Goal: Information Seeking & Learning: Check status

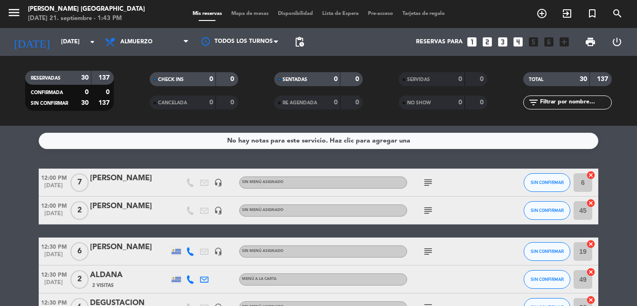
click at [423, 187] on icon "subject" at bounding box center [427, 182] width 11 height 11
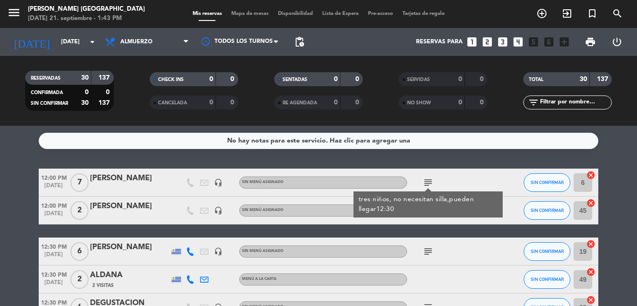
click at [424, 184] on icon "subject" at bounding box center [427, 182] width 11 height 11
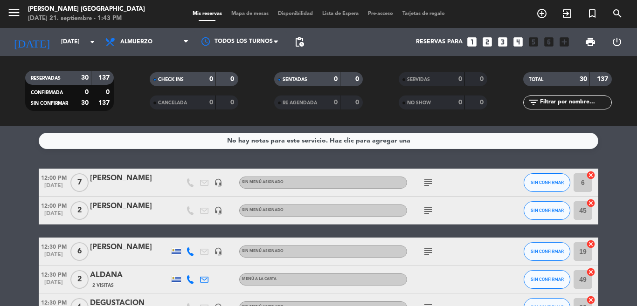
click at [425, 213] on icon "subject" at bounding box center [427, 210] width 11 height 11
click at [454, 205] on div "subject INVITACION [PERSON_NAME]" at bounding box center [449, 211] width 84 height 28
click at [427, 251] on icon "subject" at bounding box center [427, 251] width 11 height 11
drag, startPoint x: 628, startPoint y: 161, endPoint x: 628, endPoint y: 176, distance: 14.5
click at [628, 176] on div "No hay notas para este servicio. Haz clic para agregar una 12:00 PM [DATE] 7 [P…" at bounding box center [318, 216] width 637 height 180
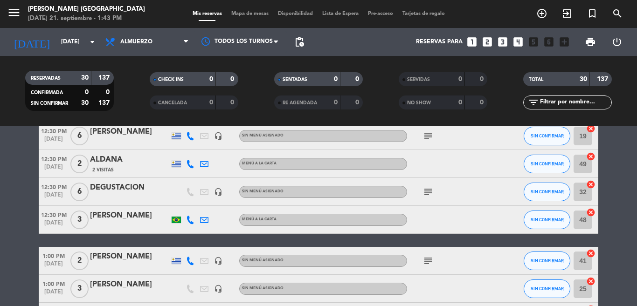
scroll to position [110, 0]
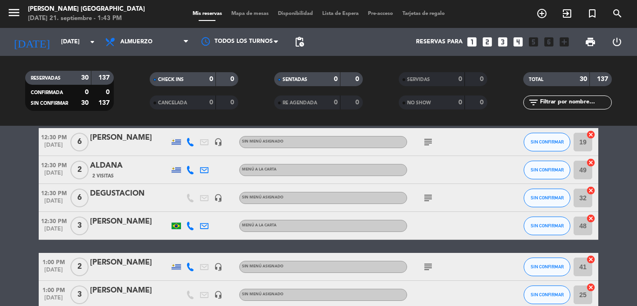
click at [426, 203] on icon "subject" at bounding box center [427, 198] width 11 height 11
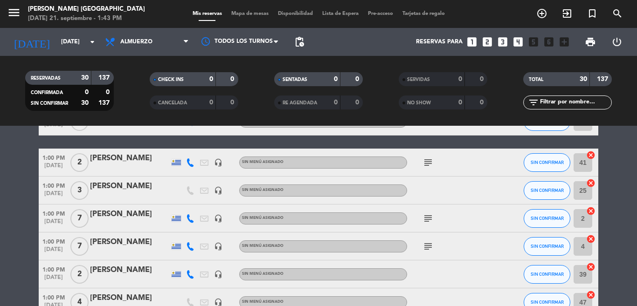
scroll to position [222, 0]
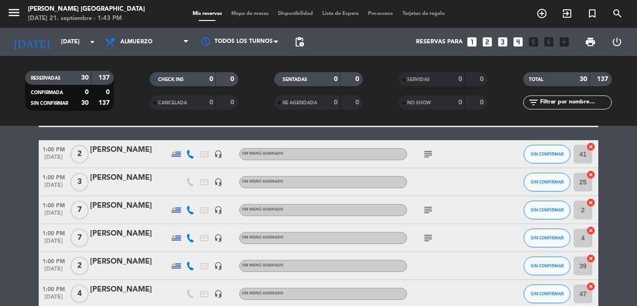
click at [423, 152] on icon "subject" at bounding box center [427, 154] width 11 height 11
click at [426, 208] on icon "subject" at bounding box center [427, 210] width 11 height 11
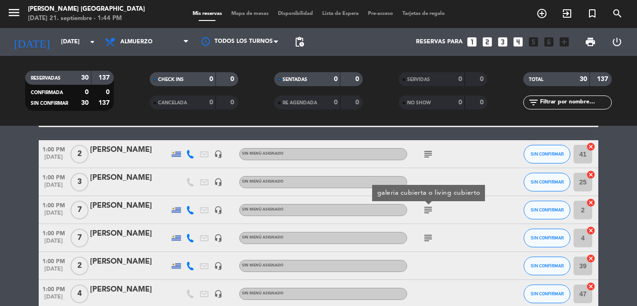
click at [426, 237] on icon "subject" at bounding box center [427, 238] width 11 height 11
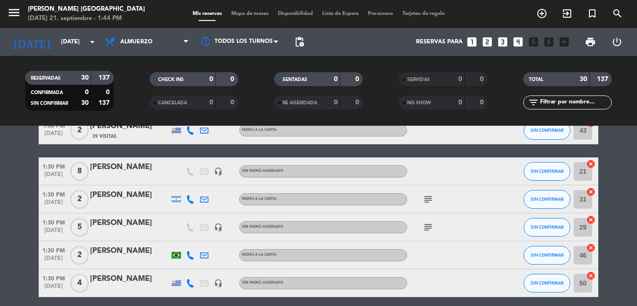
scroll to position [419, 0]
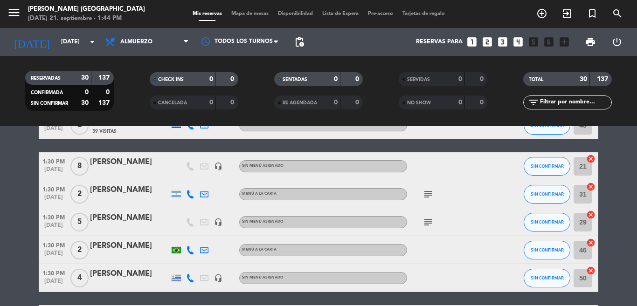
click at [427, 197] on icon "subject" at bounding box center [427, 194] width 11 height 11
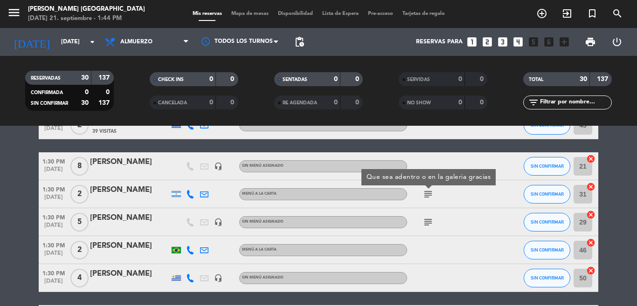
click at [423, 222] on icon "subject" at bounding box center [427, 222] width 11 height 11
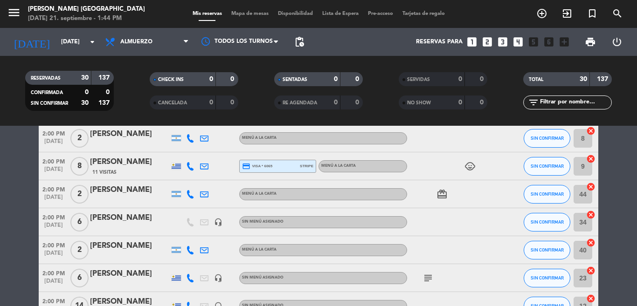
scroll to position [647, 0]
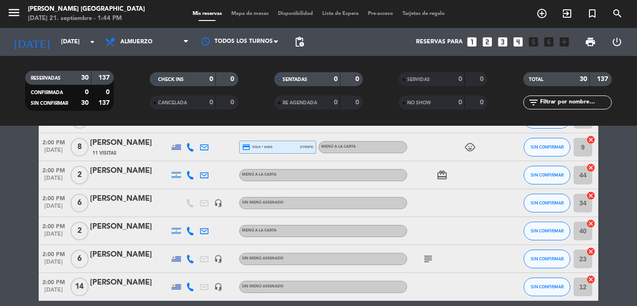
click at [465, 148] on icon "child_care" at bounding box center [469, 147] width 11 height 11
click at [443, 174] on icon "card_giftcard" at bounding box center [441, 175] width 11 height 11
click at [427, 259] on icon "subject" at bounding box center [427, 259] width 11 height 11
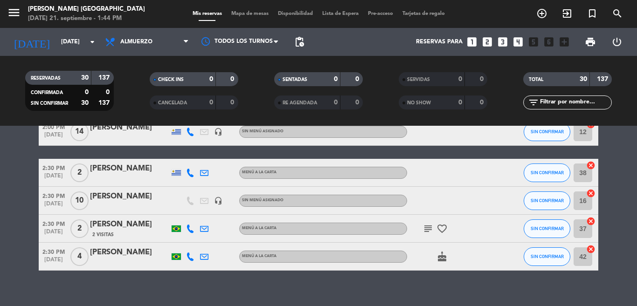
scroll to position [805, 0]
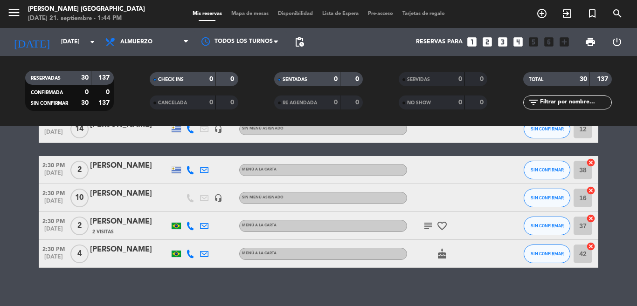
click at [424, 224] on icon "subject" at bounding box center [427, 226] width 11 height 11
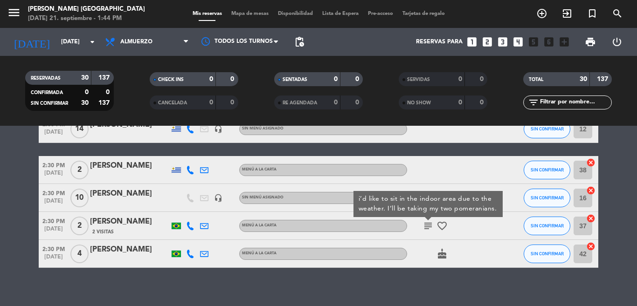
click at [439, 229] on icon "favorite_border" at bounding box center [441, 226] width 11 height 11
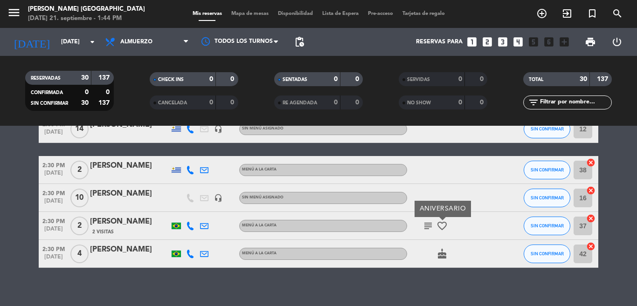
click at [441, 255] on icon "cake" at bounding box center [441, 254] width 11 height 11
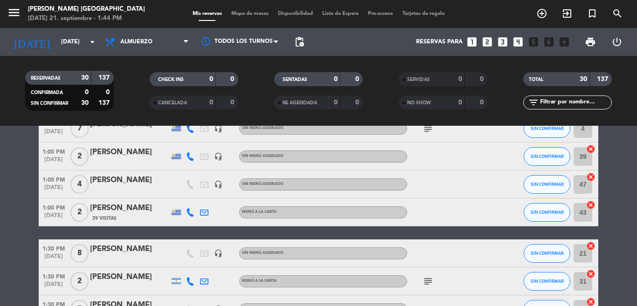
scroll to position [0, 0]
